Goal: Navigation & Orientation: Find specific page/section

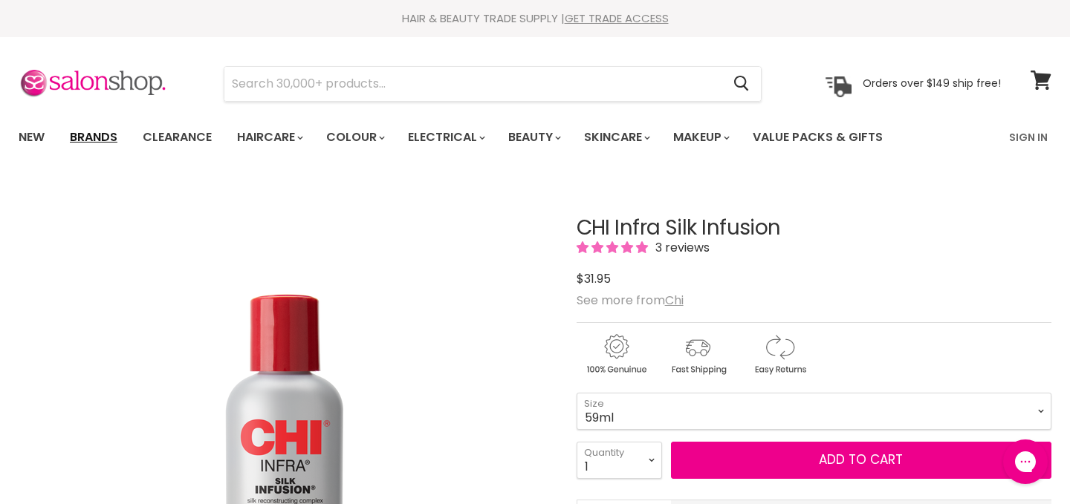
click at [106, 134] on link "Brands" at bounding box center [94, 137] width 70 height 31
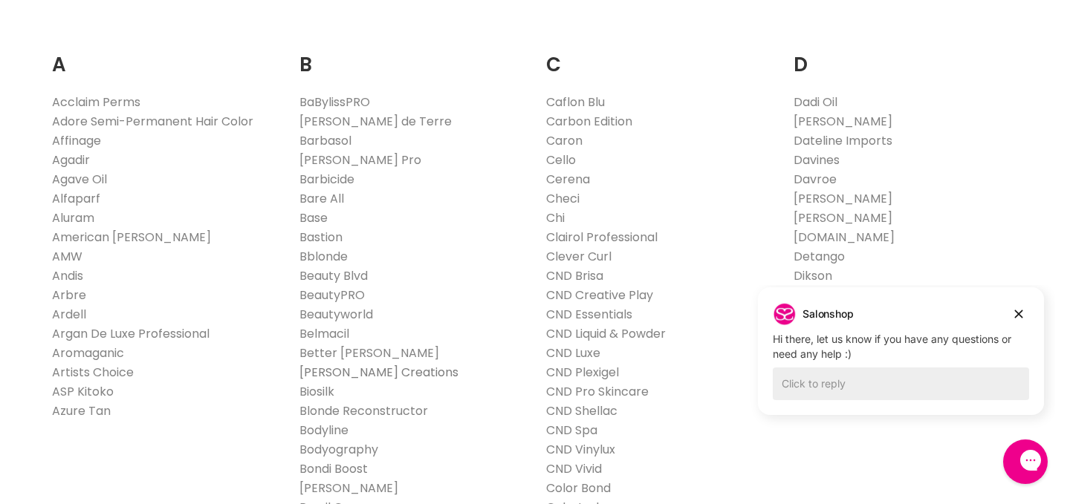
scroll to position [365, 0]
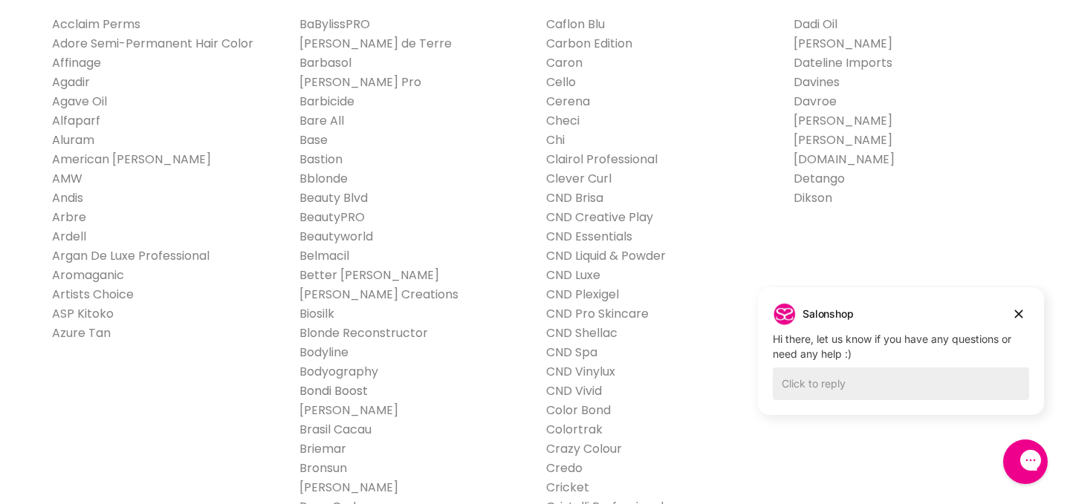
click at [345, 396] on link "Bondi Boost" at bounding box center [333, 391] width 68 height 17
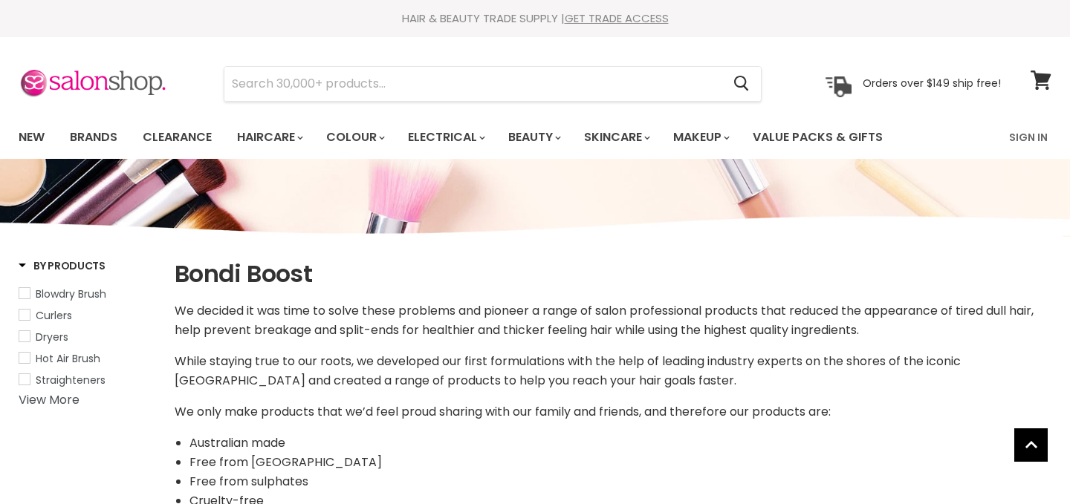
select select "manual"
